Goal: Information Seeking & Learning: Find contact information

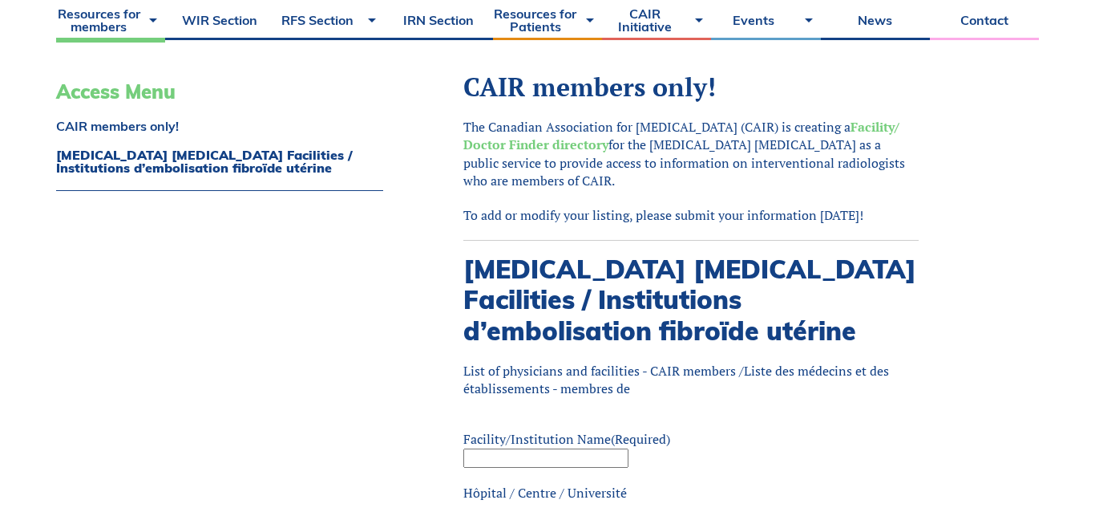
scroll to position [417, 0]
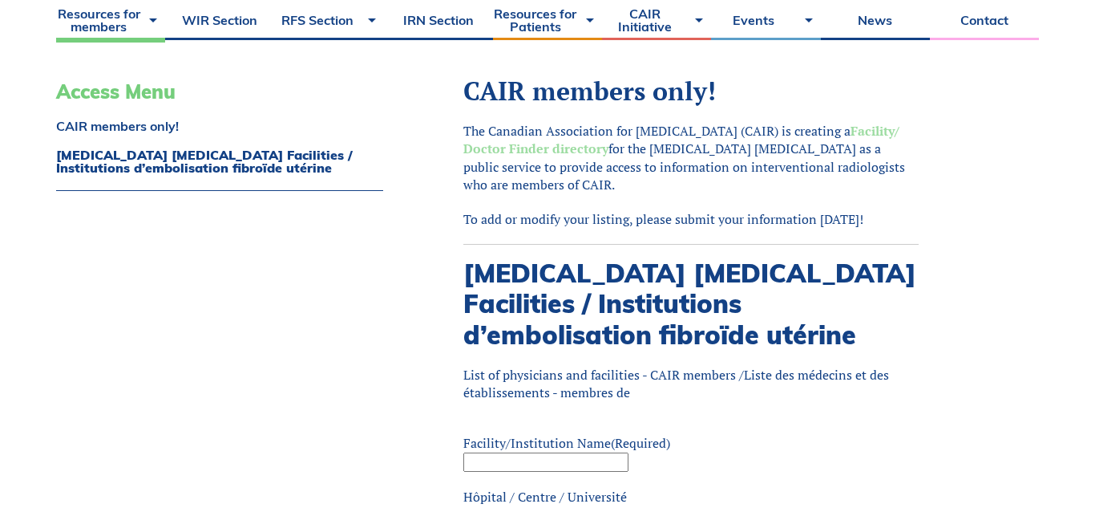
click at [537, 150] on strong "Facility/ Doctor Finder directory" at bounding box center [682, 139] width 436 height 35
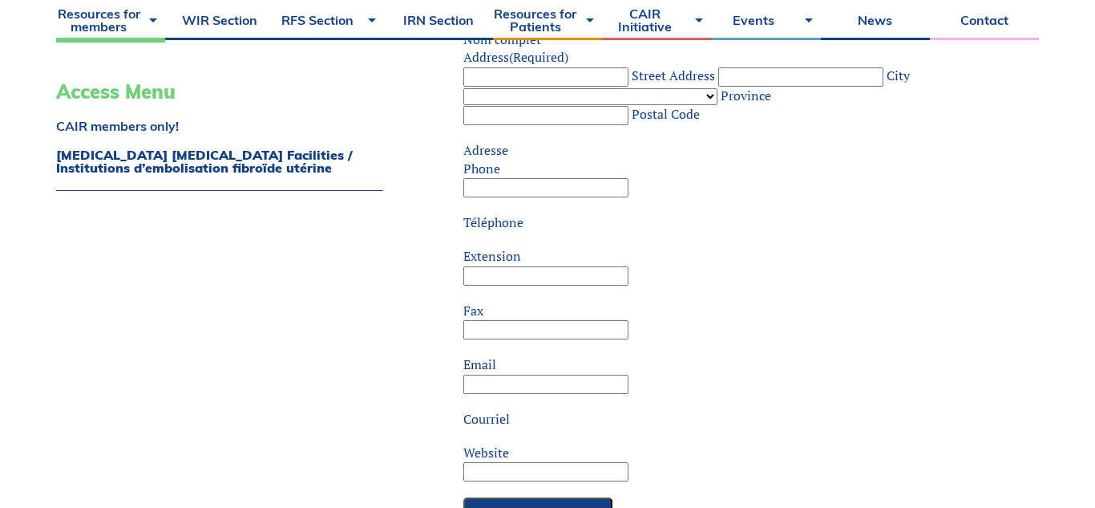
scroll to position [930, 0]
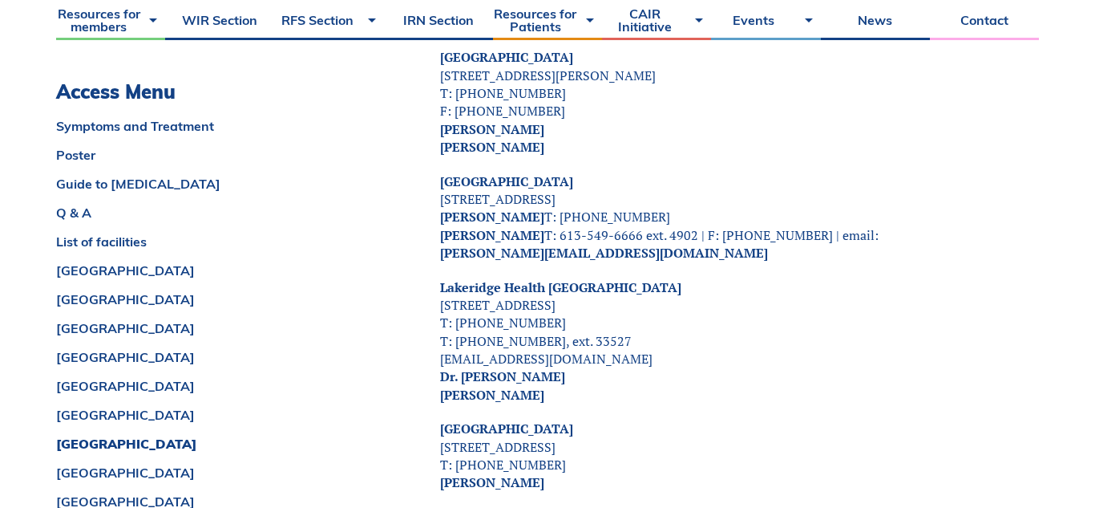
scroll to position [5859, 0]
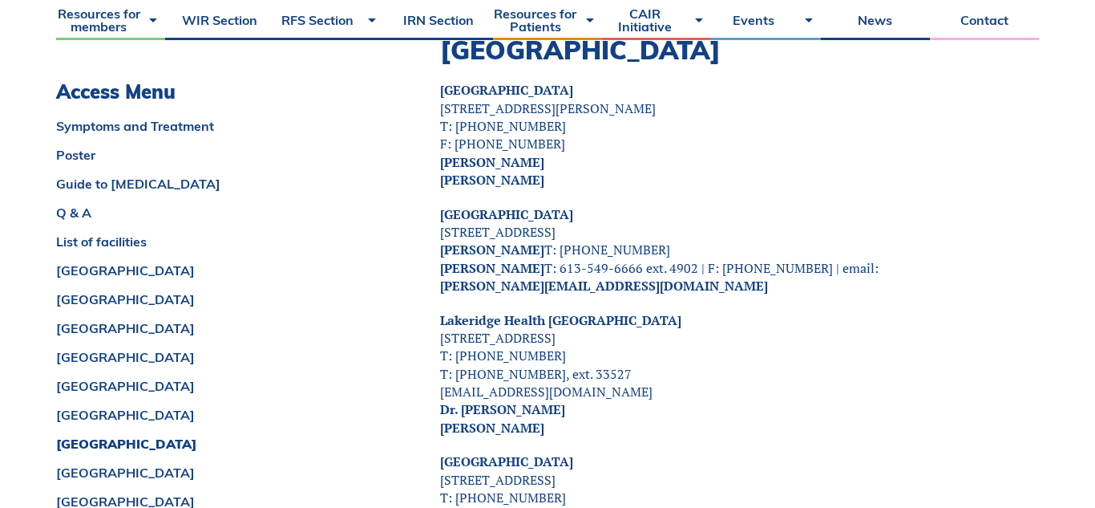
click at [491, 259] on strong "[PERSON_NAME]" at bounding box center [492, 268] width 104 height 18
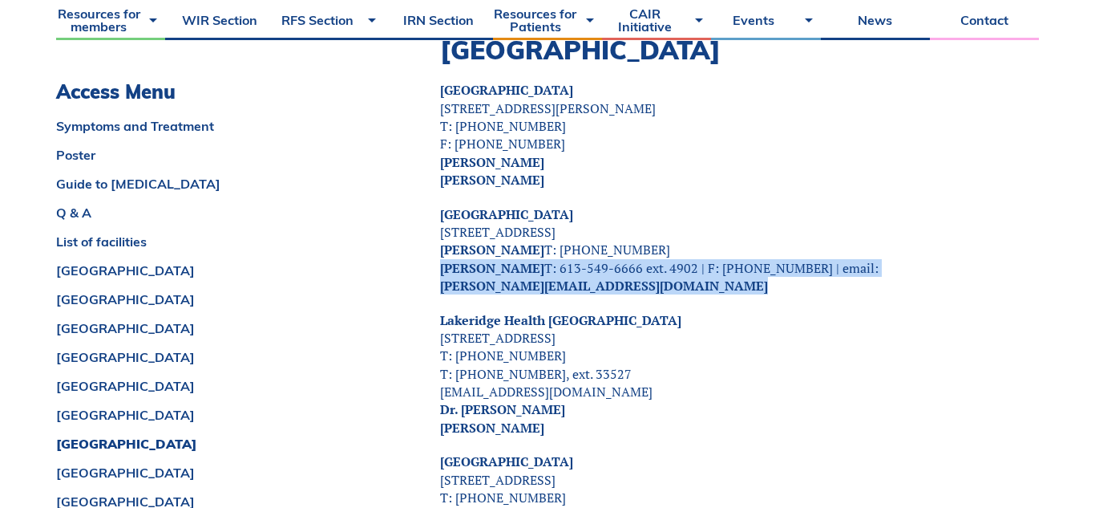
click at [491, 259] on strong "[PERSON_NAME]" at bounding box center [492, 268] width 104 height 18
click at [559, 277] on link "[PERSON_NAME][EMAIL_ADDRESS][DOMAIN_NAME]" at bounding box center [604, 286] width 328 height 18
click at [445, 259] on strong "[PERSON_NAME]" at bounding box center [492, 268] width 104 height 18
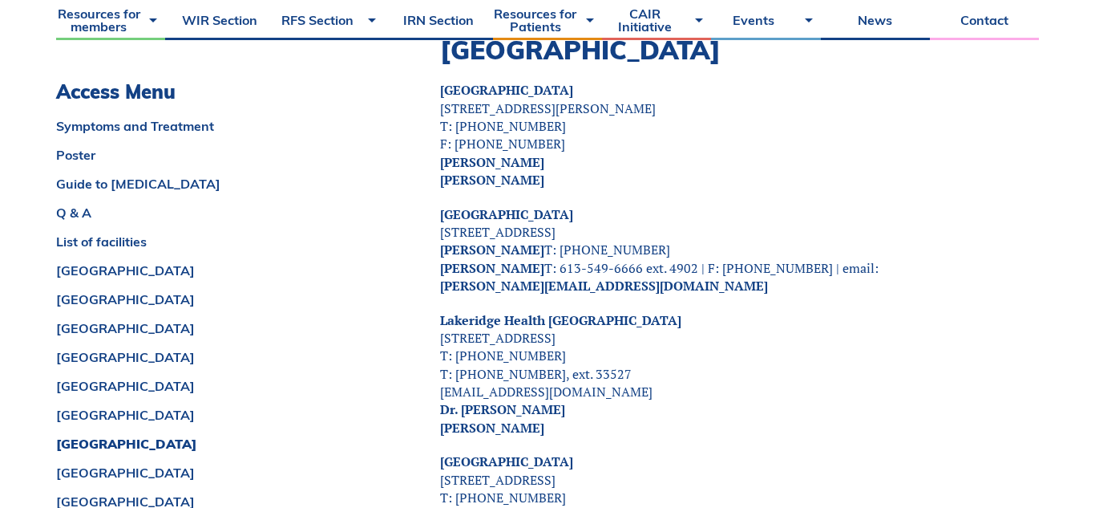
drag, startPoint x: 444, startPoint y: 196, endPoint x: 573, endPoint y: 200, distance: 128.4
click at [545, 259] on strong "[PERSON_NAME]" at bounding box center [492, 268] width 104 height 18
copy strong "[PERSON_NAME]"
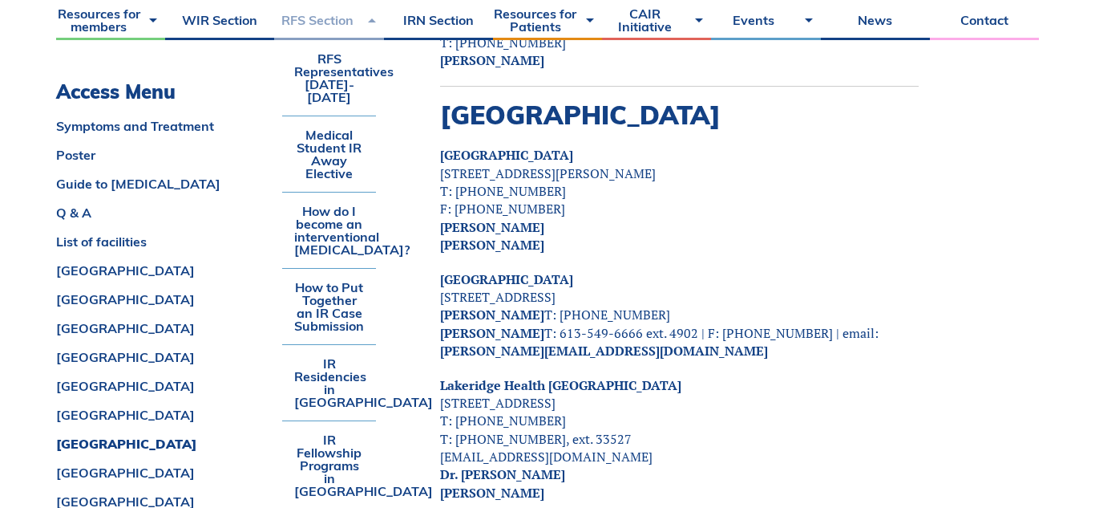
scroll to position [5795, 0]
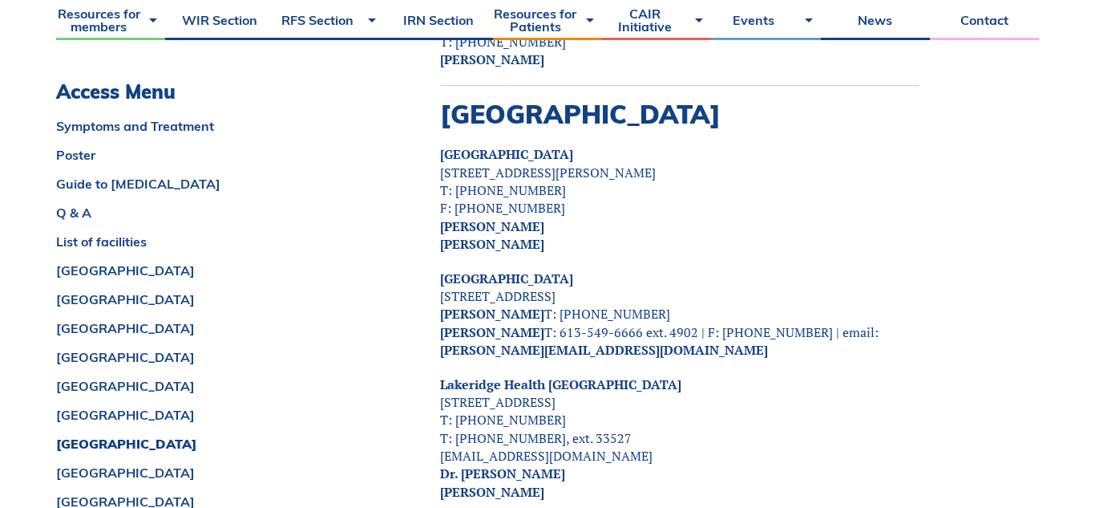
drag, startPoint x: 540, startPoint y: 425, endPoint x: 438, endPoint y: 422, distance: 101.9
copy strong "[PERSON_NAME]"
click at [518, 464] on strong "Dr. [PERSON_NAME] [PERSON_NAME]" at bounding box center [502, 481] width 125 height 35
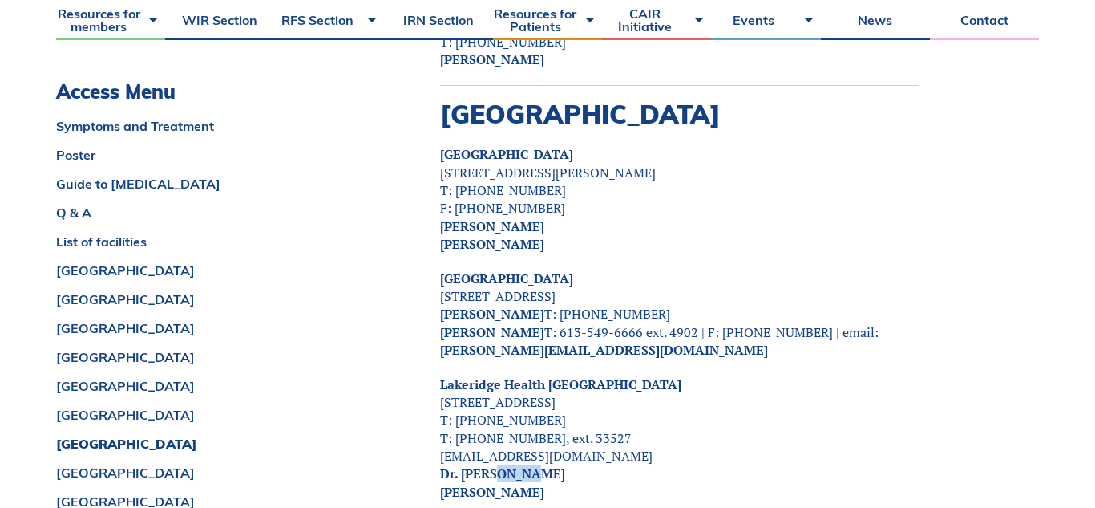
click at [518, 464] on strong "Dr. [PERSON_NAME] [PERSON_NAME]" at bounding box center [502, 481] width 125 height 35
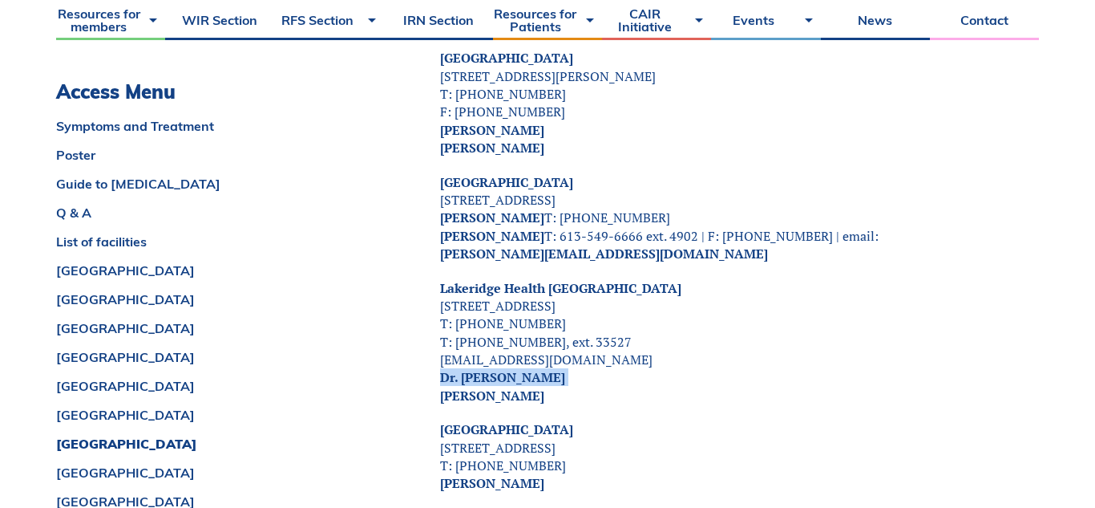
scroll to position [5923, 0]
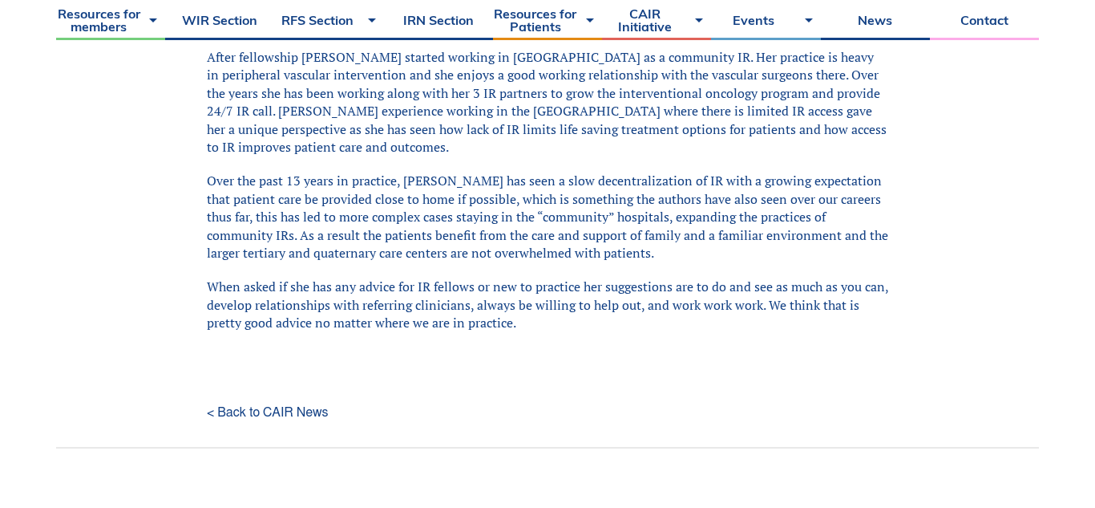
scroll to position [834, 0]
